Goal: Use online tool/utility: Utilize a website feature to perform a specific function

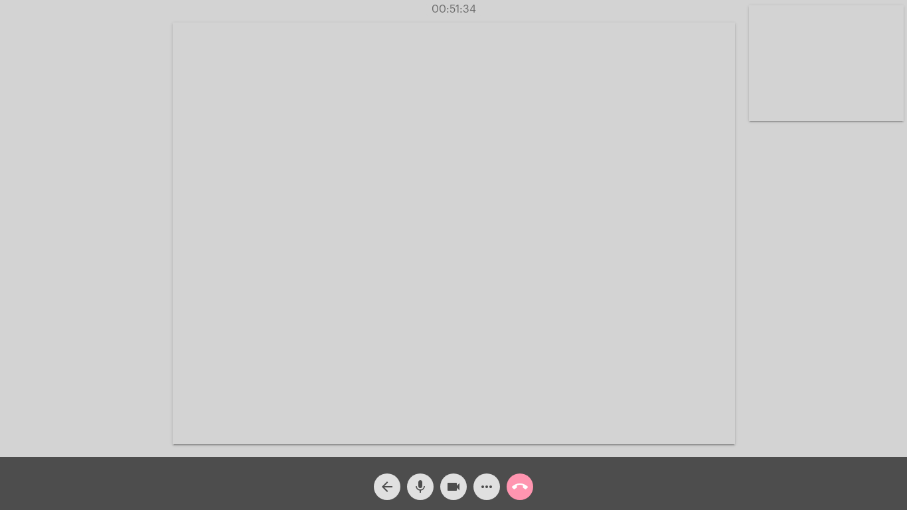
click at [522, 484] on mat-icon "call_end" at bounding box center [520, 487] width 16 height 16
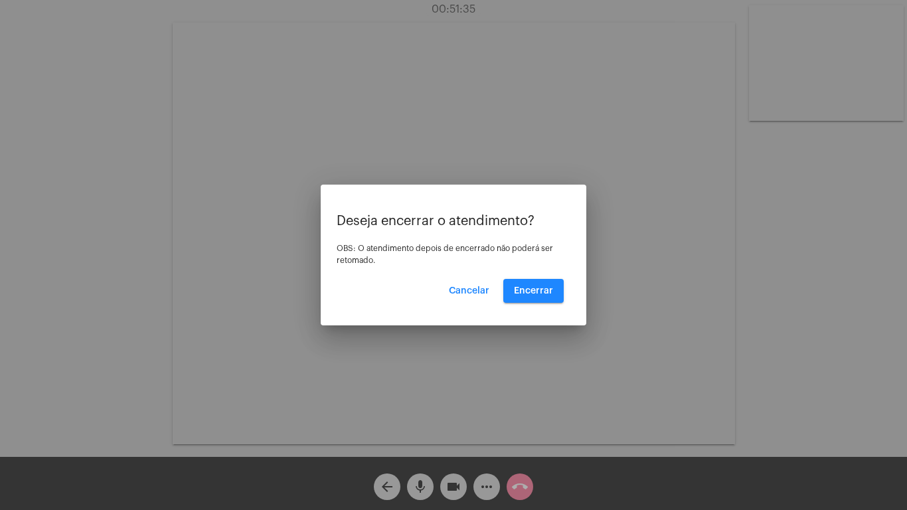
click at [522, 484] on div at bounding box center [453, 255] width 907 height 510
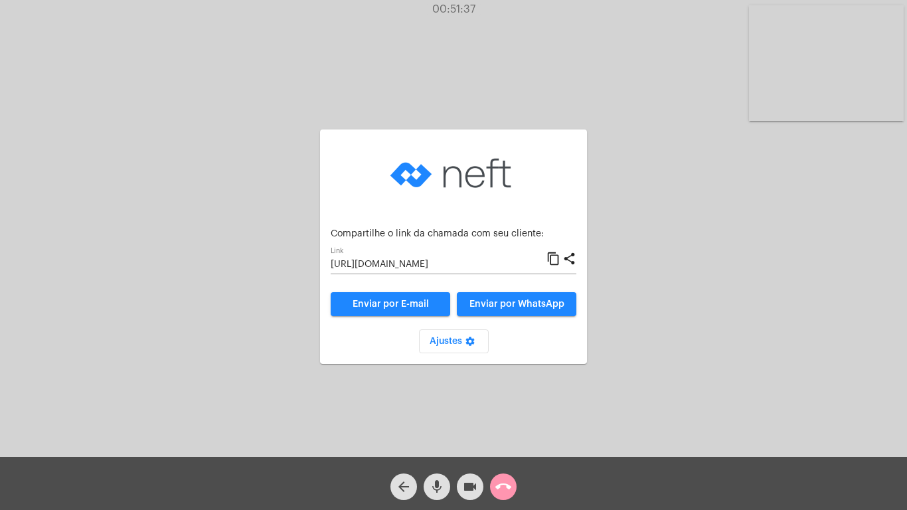
click at [504, 487] on mat-icon "call_end" at bounding box center [504, 487] width 16 height 16
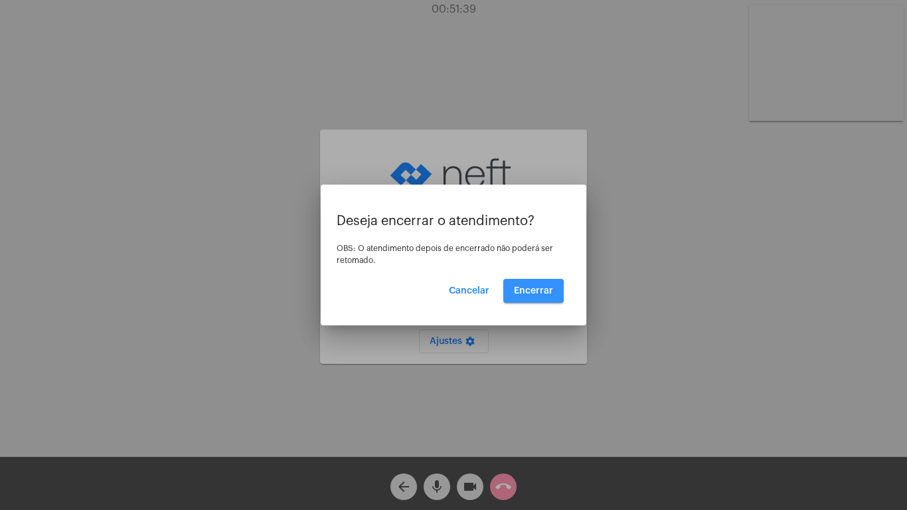
click at [532, 287] on span "Encerrar" at bounding box center [533, 290] width 39 height 9
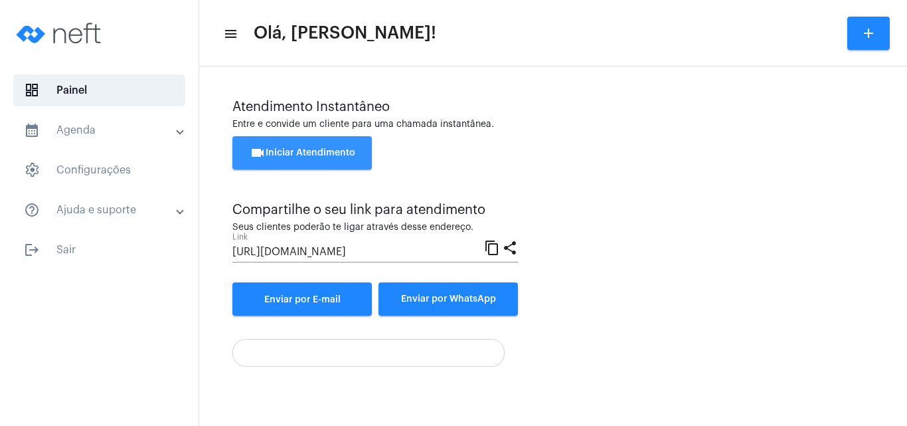
click at [292, 147] on button "videocam Iniciar Atendimento" at bounding box center [301, 152] width 139 height 33
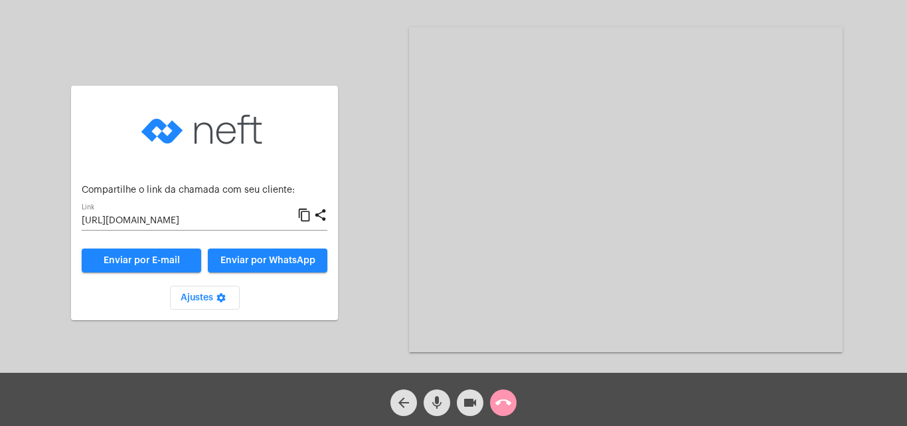
click at [303, 210] on mat-icon "content_copy" at bounding box center [305, 215] width 14 height 16
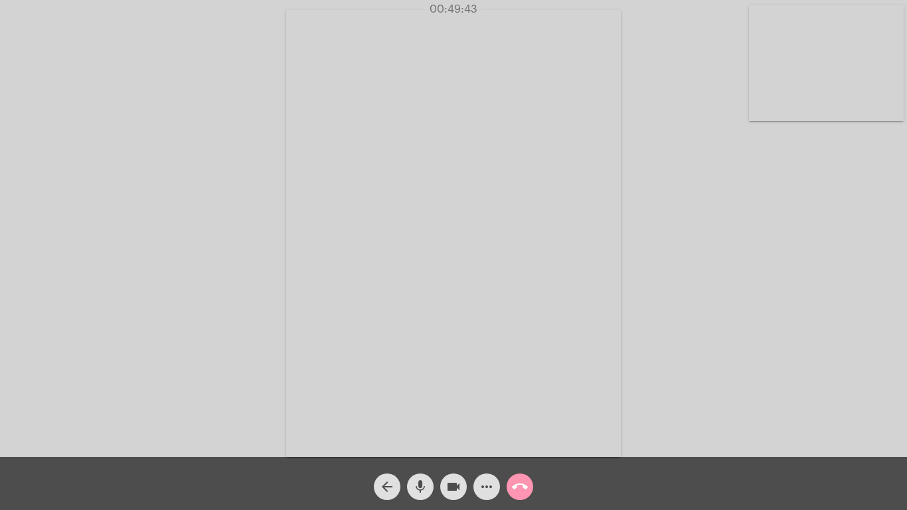
click at [69, 457] on div "arrow_back mic videocam more_horiz call_end" at bounding box center [453, 483] width 907 height 53
click at [490, 480] on mat-icon "more_horiz" at bounding box center [487, 487] width 16 height 16
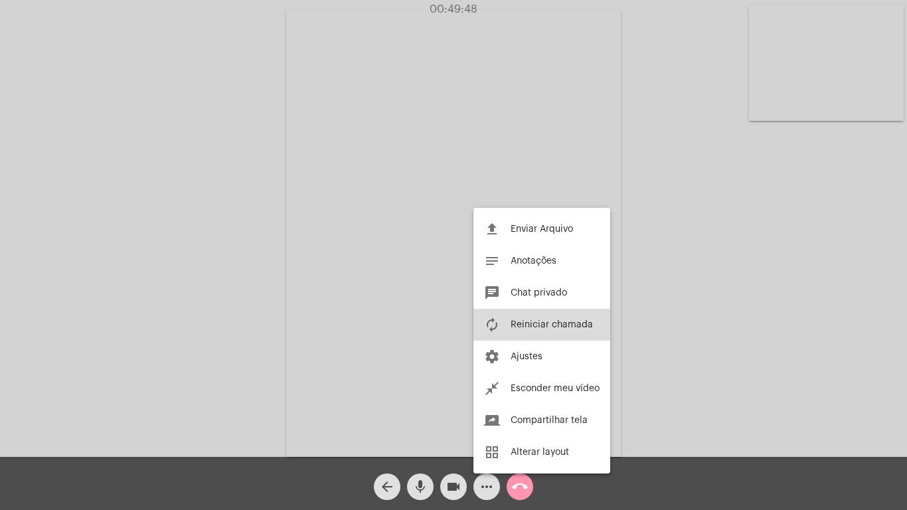
click at [535, 321] on span "Reiniciar chamada" at bounding box center [552, 324] width 82 height 9
